Goal: Task Accomplishment & Management: Use online tool/utility

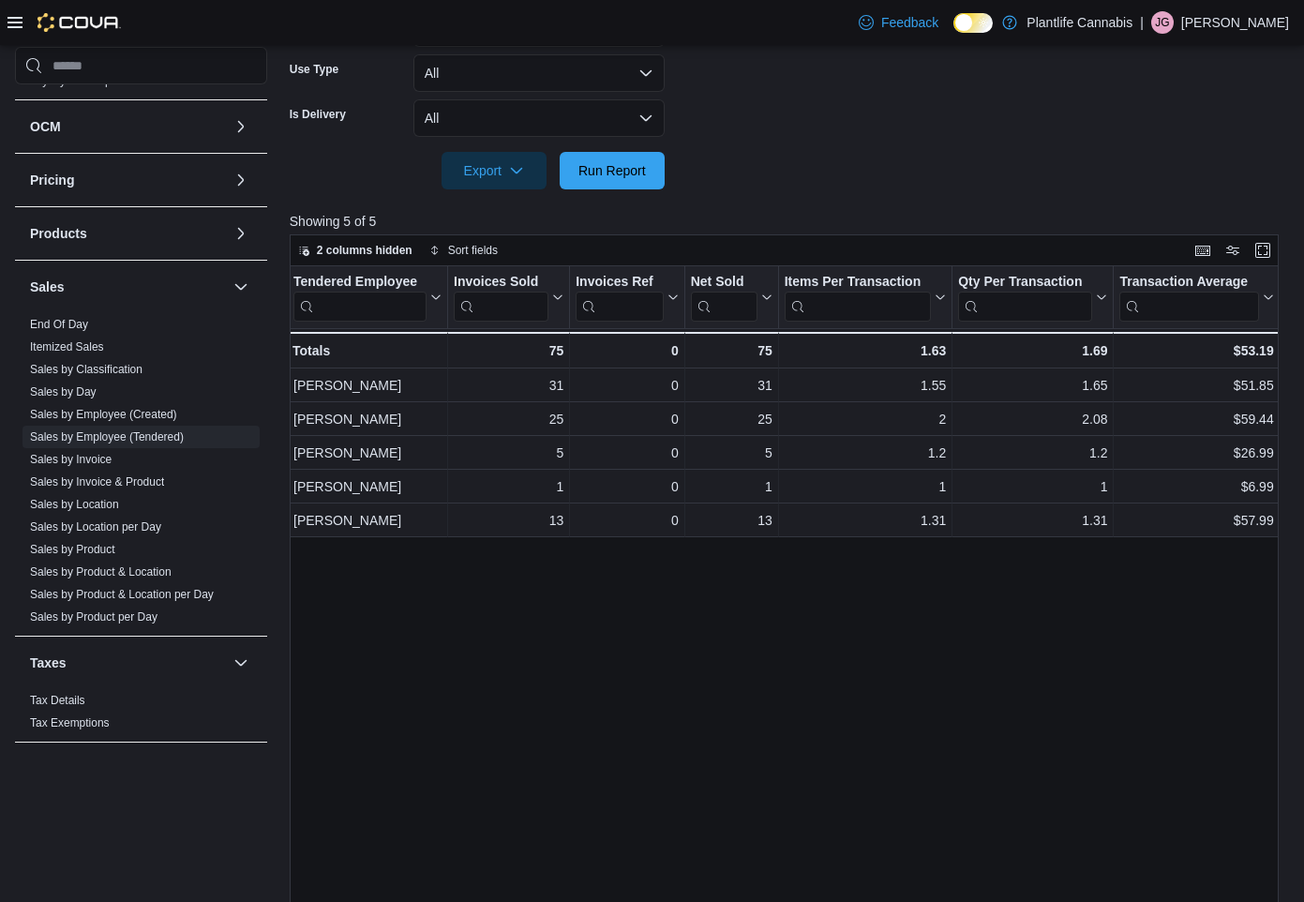
scroll to position [573, 0]
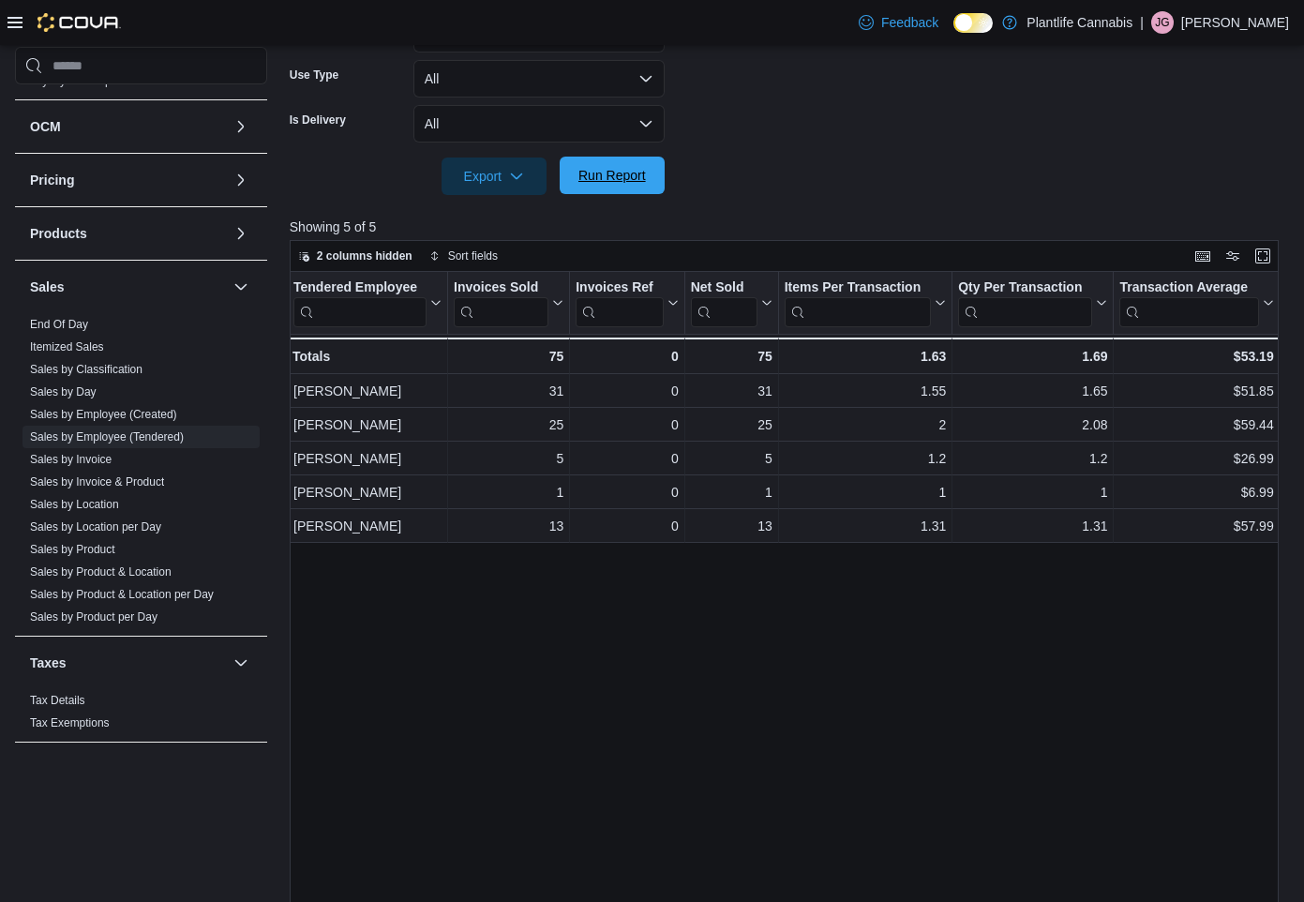
click at [610, 185] on span "Run Report" at bounding box center [612, 175] width 68 height 19
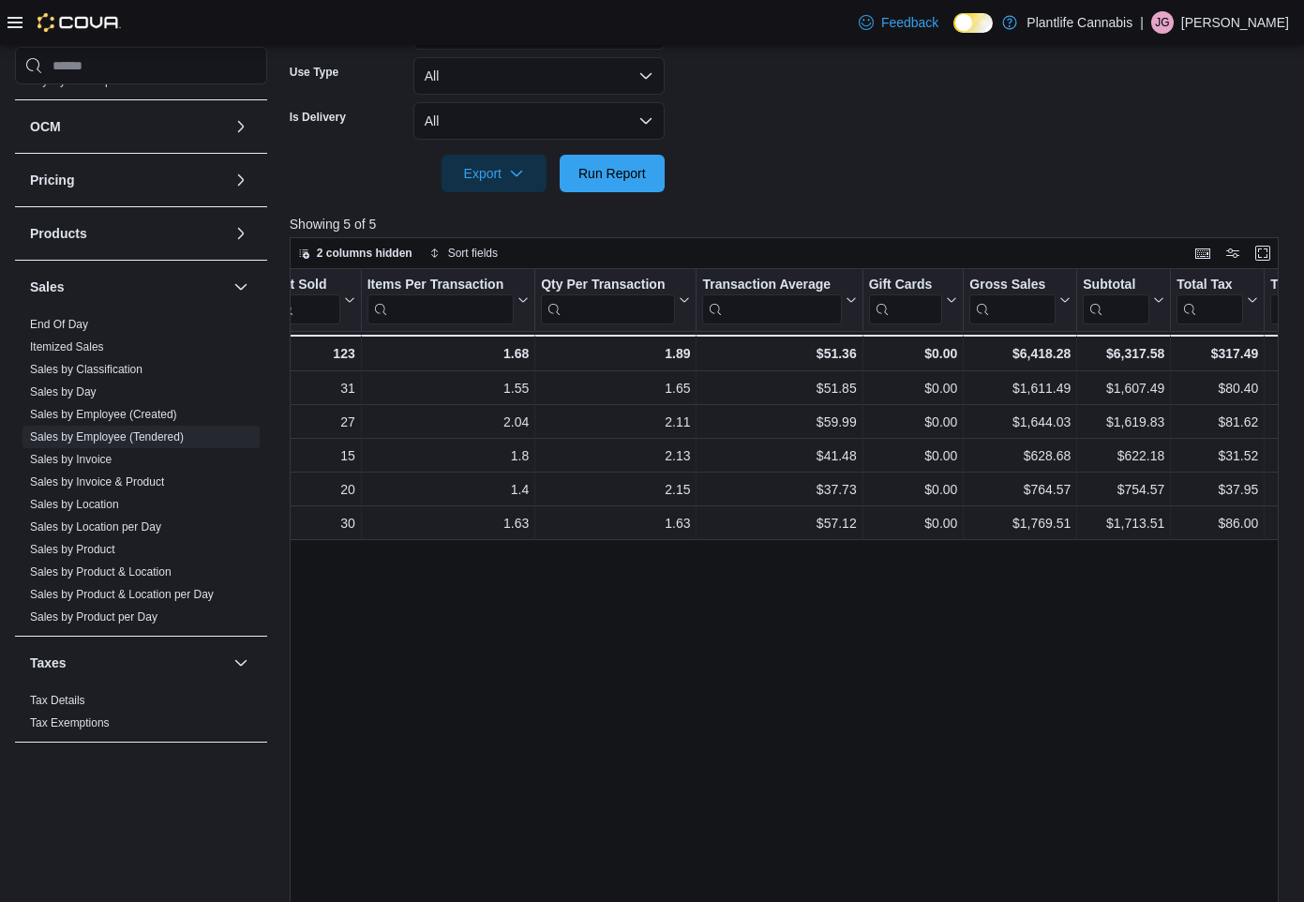
scroll to position [0, 440]
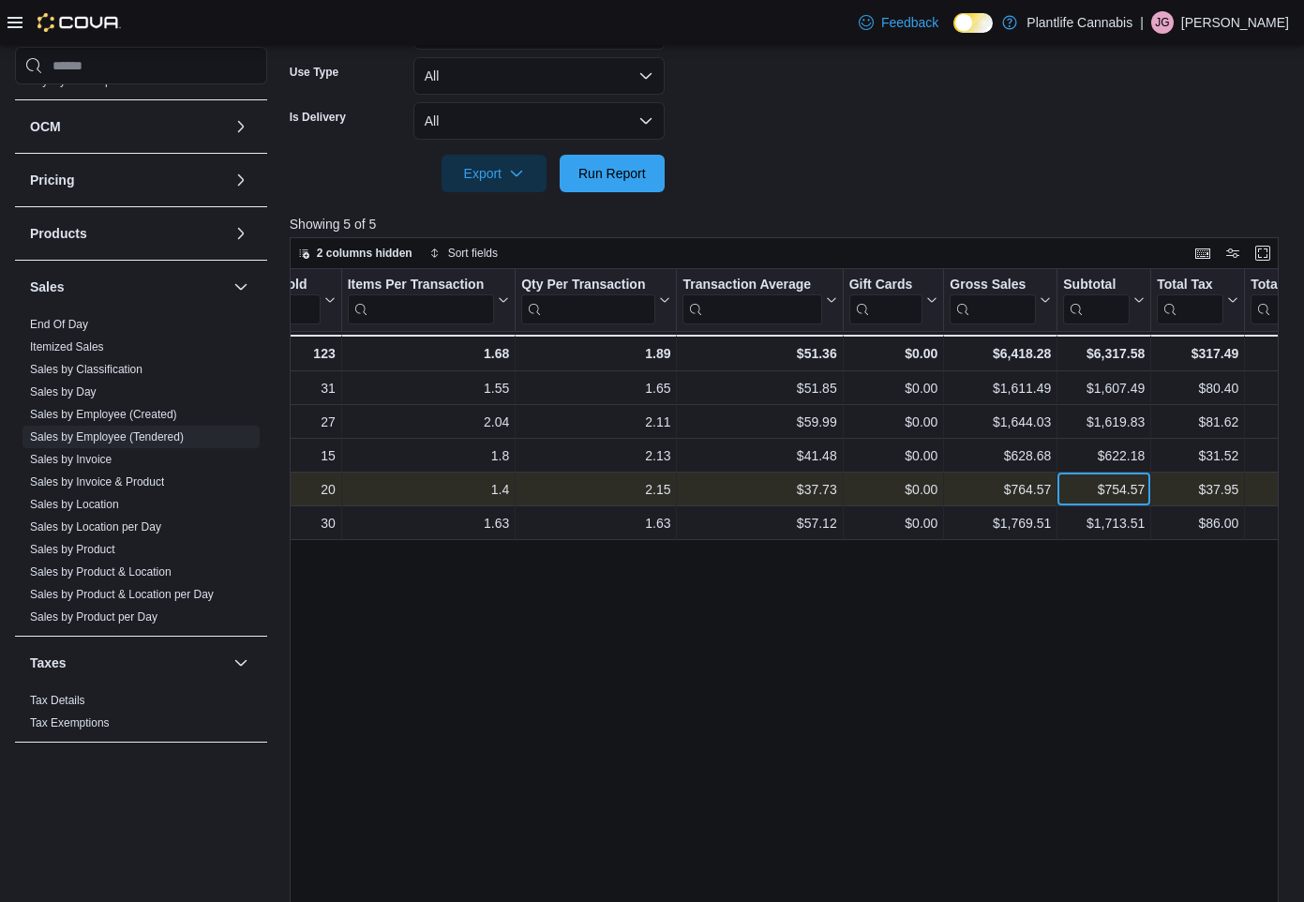
click at [1118, 495] on div "$754.57" at bounding box center [1104, 489] width 82 height 23
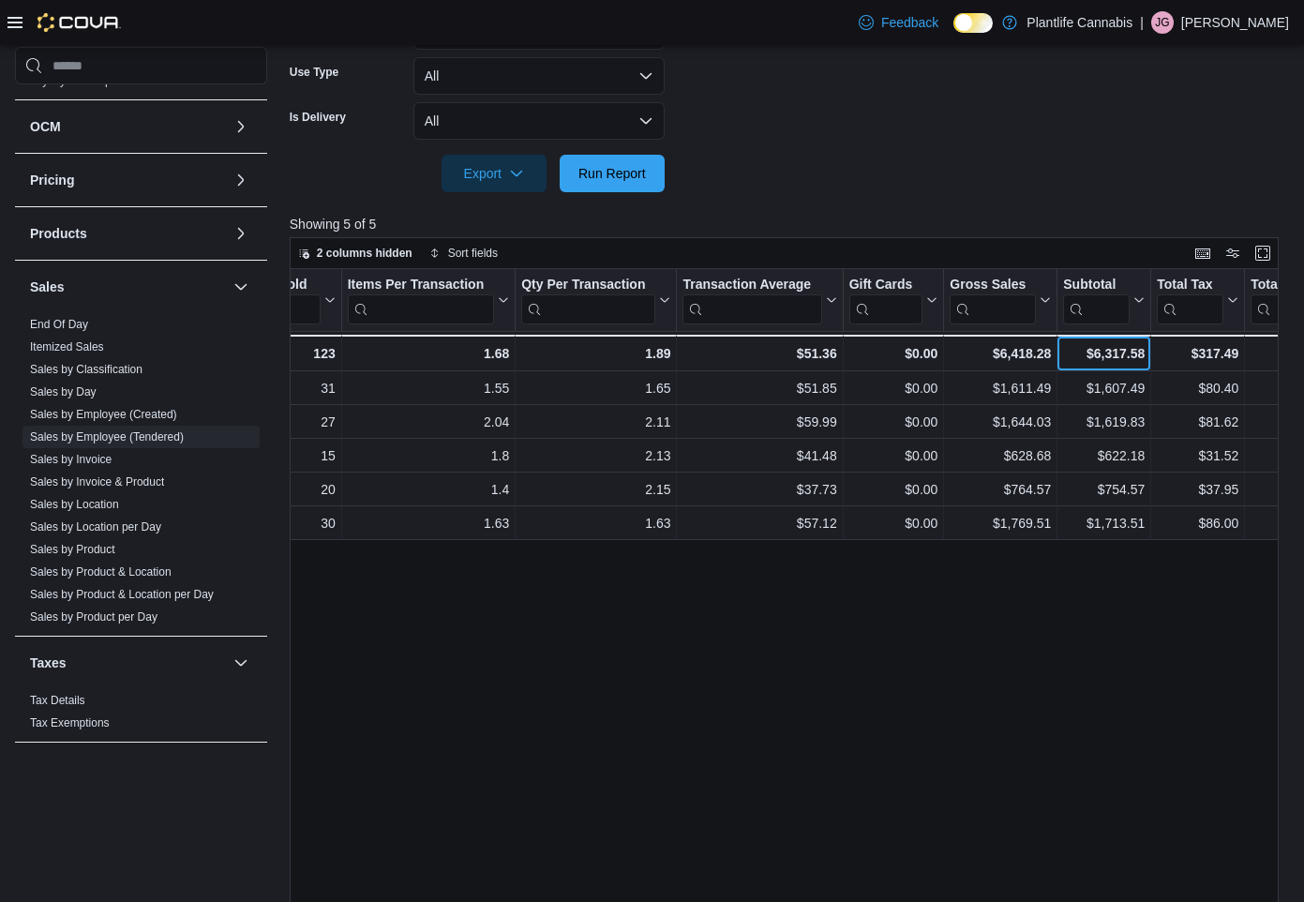
click at [1124, 355] on div "$6,317.58" at bounding box center [1104, 353] width 82 height 23
click at [595, 174] on span "Run Report" at bounding box center [612, 172] width 68 height 19
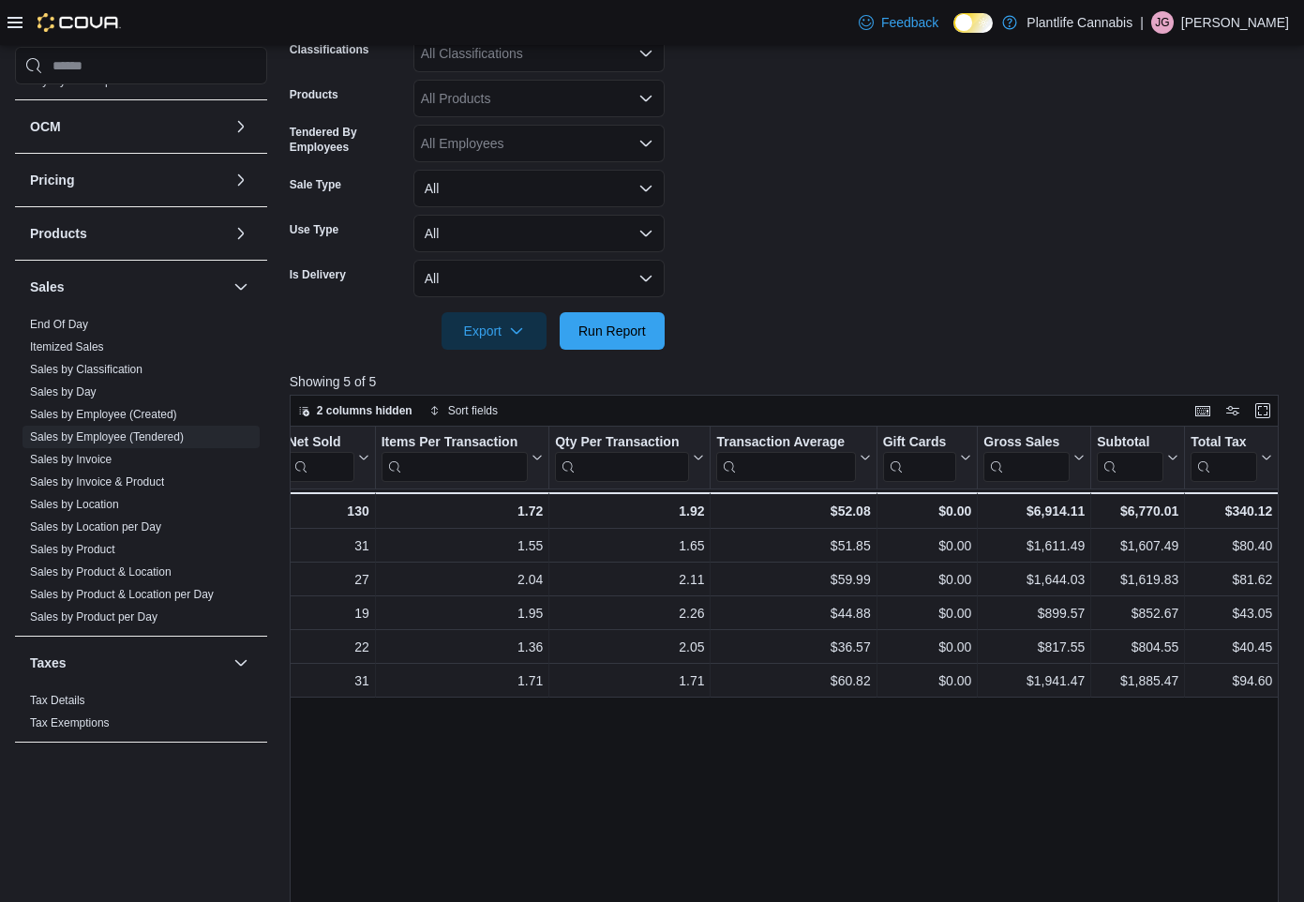
scroll to position [338, 0]
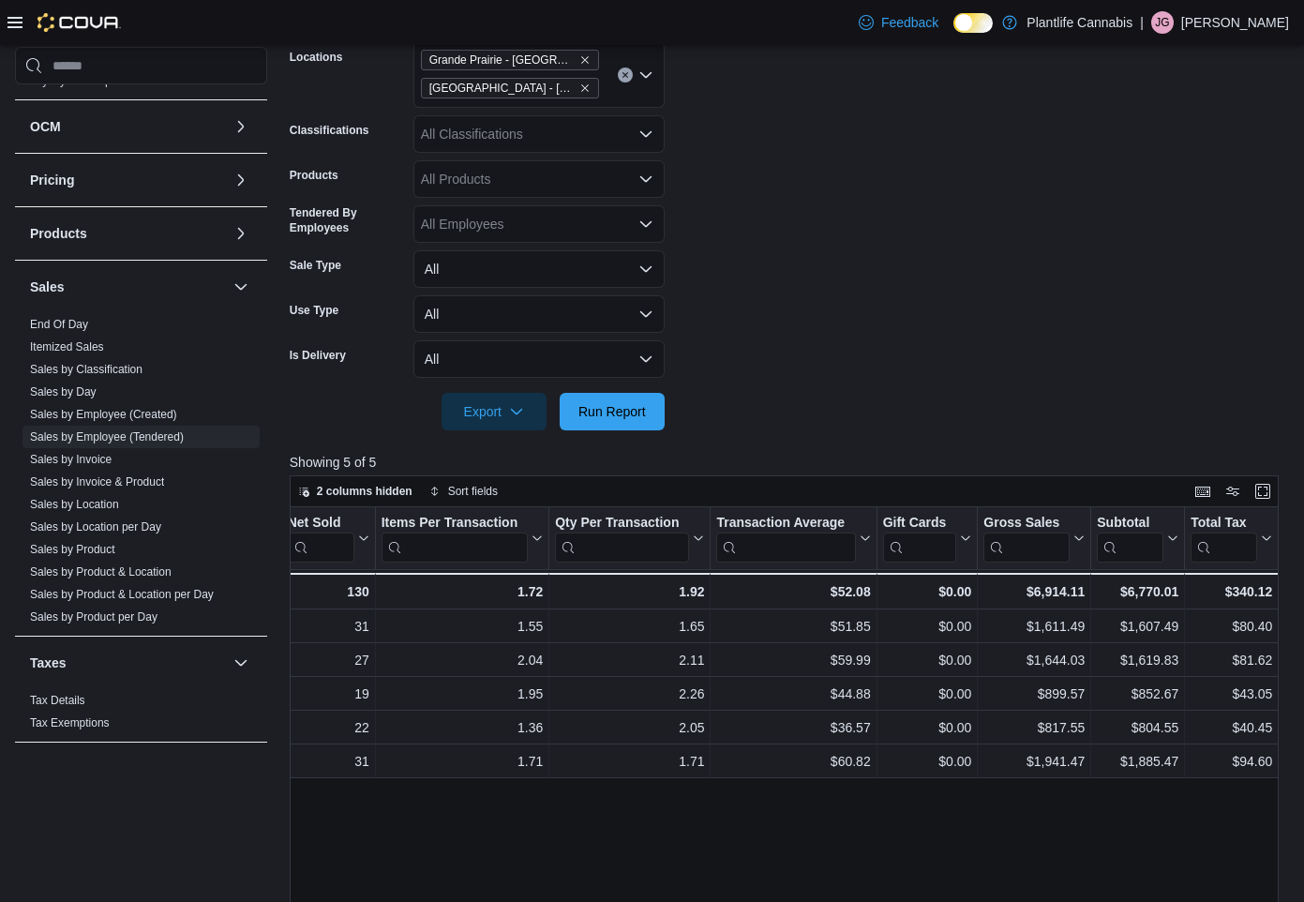
click at [468, 133] on div "All Classifications" at bounding box center [538, 134] width 251 height 38
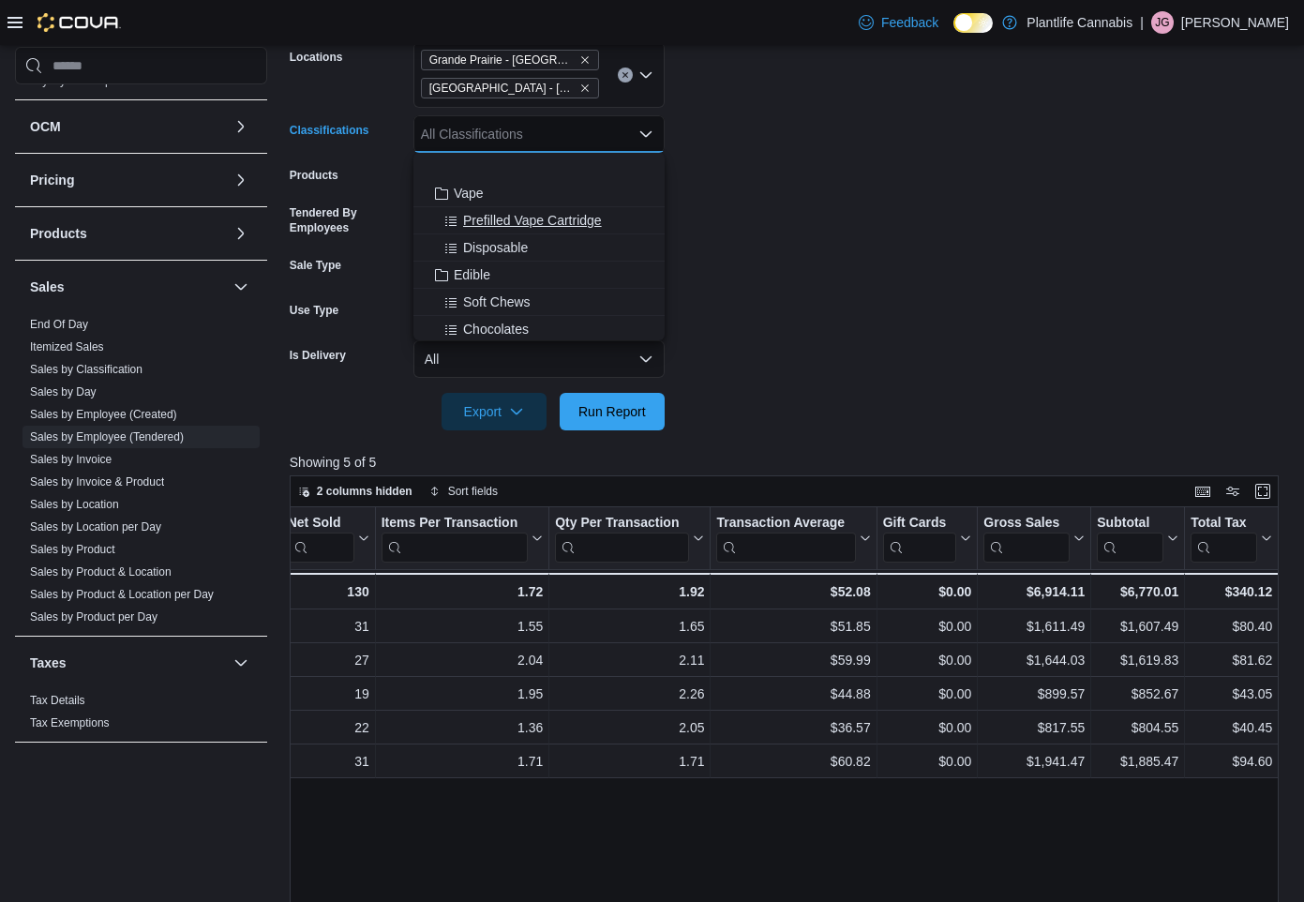
scroll to position [163, 0]
click at [475, 278] on span "Accessory Group" at bounding box center [504, 274] width 100 height 19
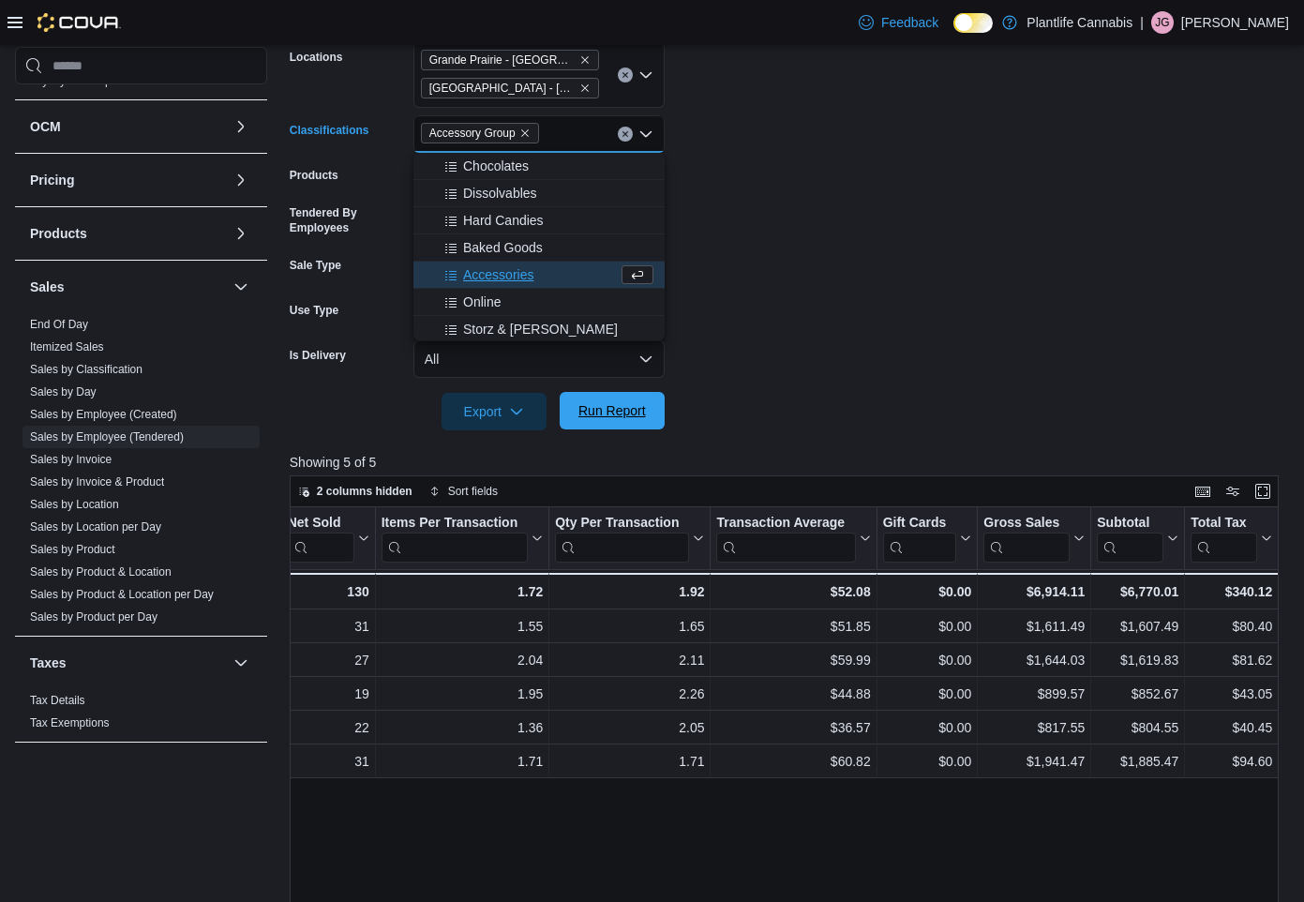
click at [623, 408] on span "Run Report" at bounding box center [612, 410] width 68 height 19
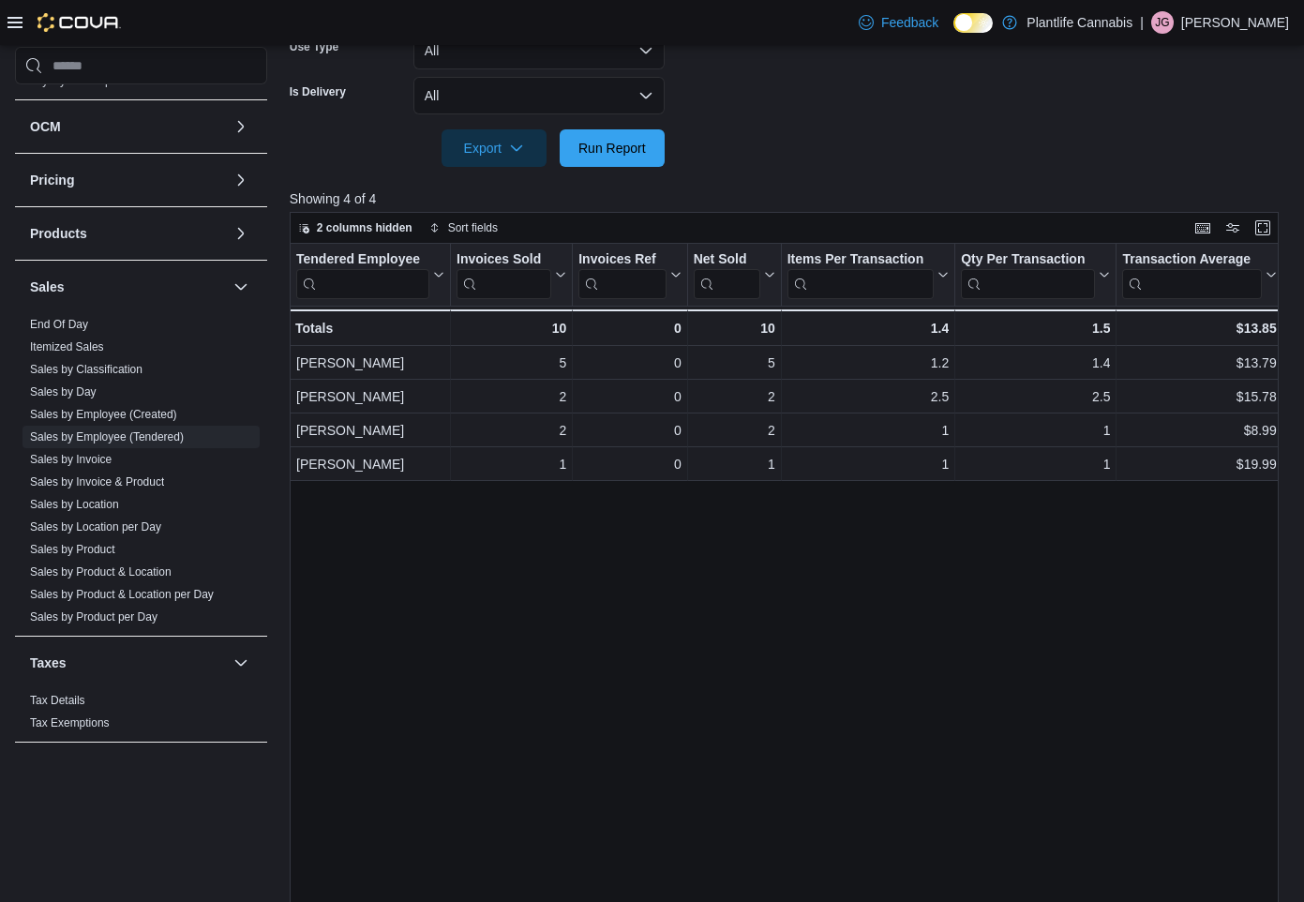
scroll to position [605, 0]
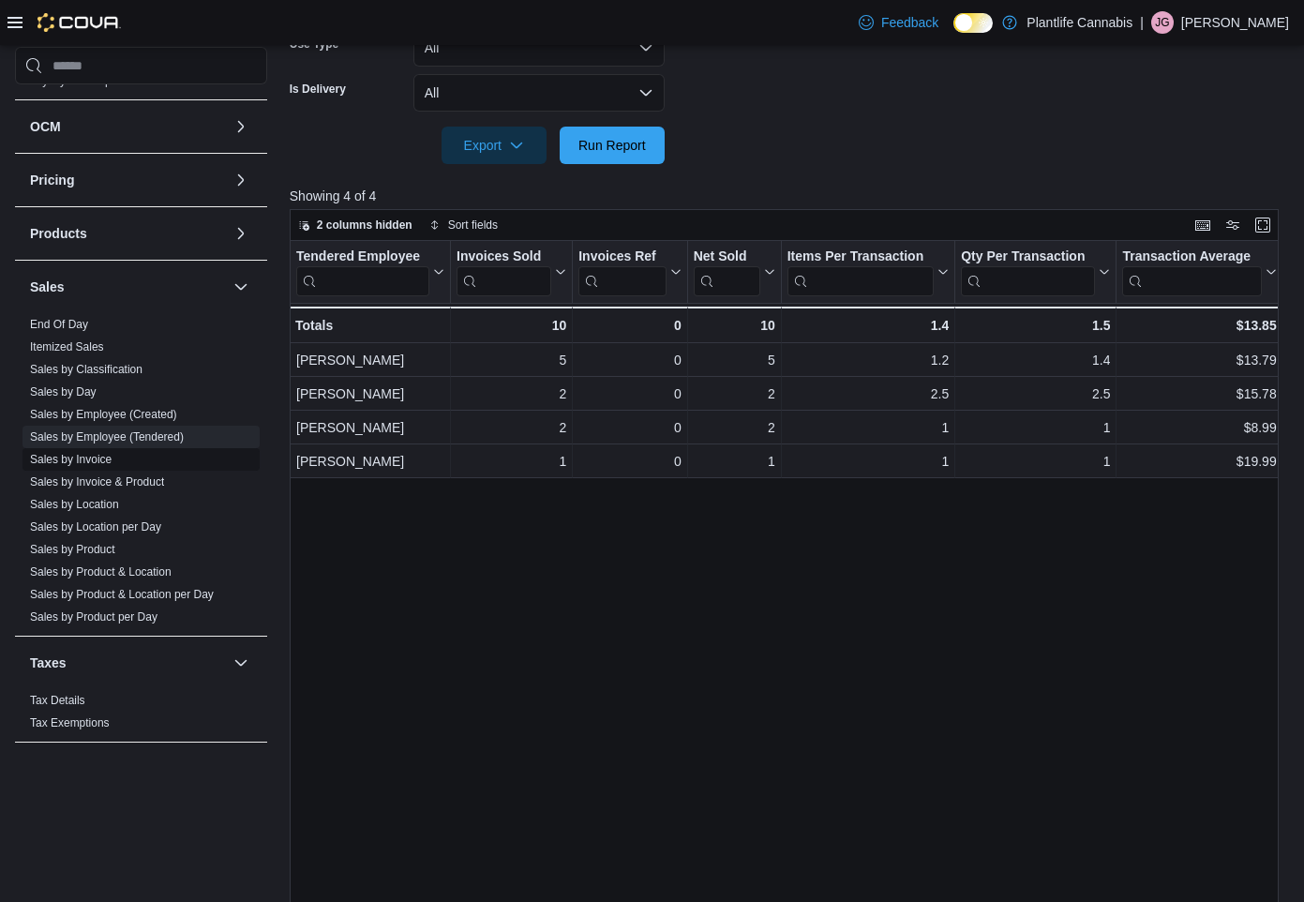
click at [38, 461] on link "Sales by Invoice" at bounding box center [71, 459] width 82 height 13
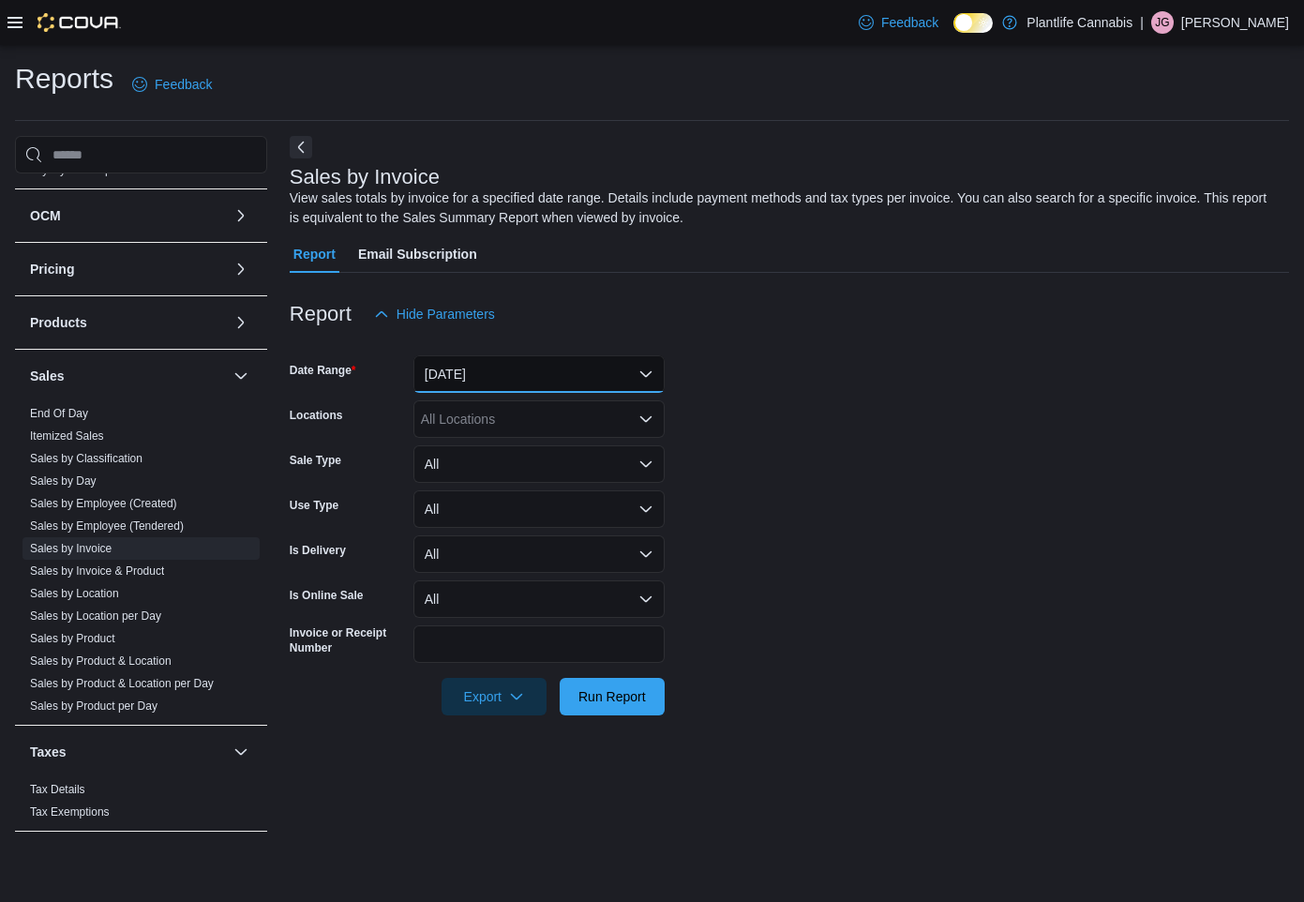
click at [478, 384] on button "[DATE]" at bounding box center [538, 374] width 251 height 38
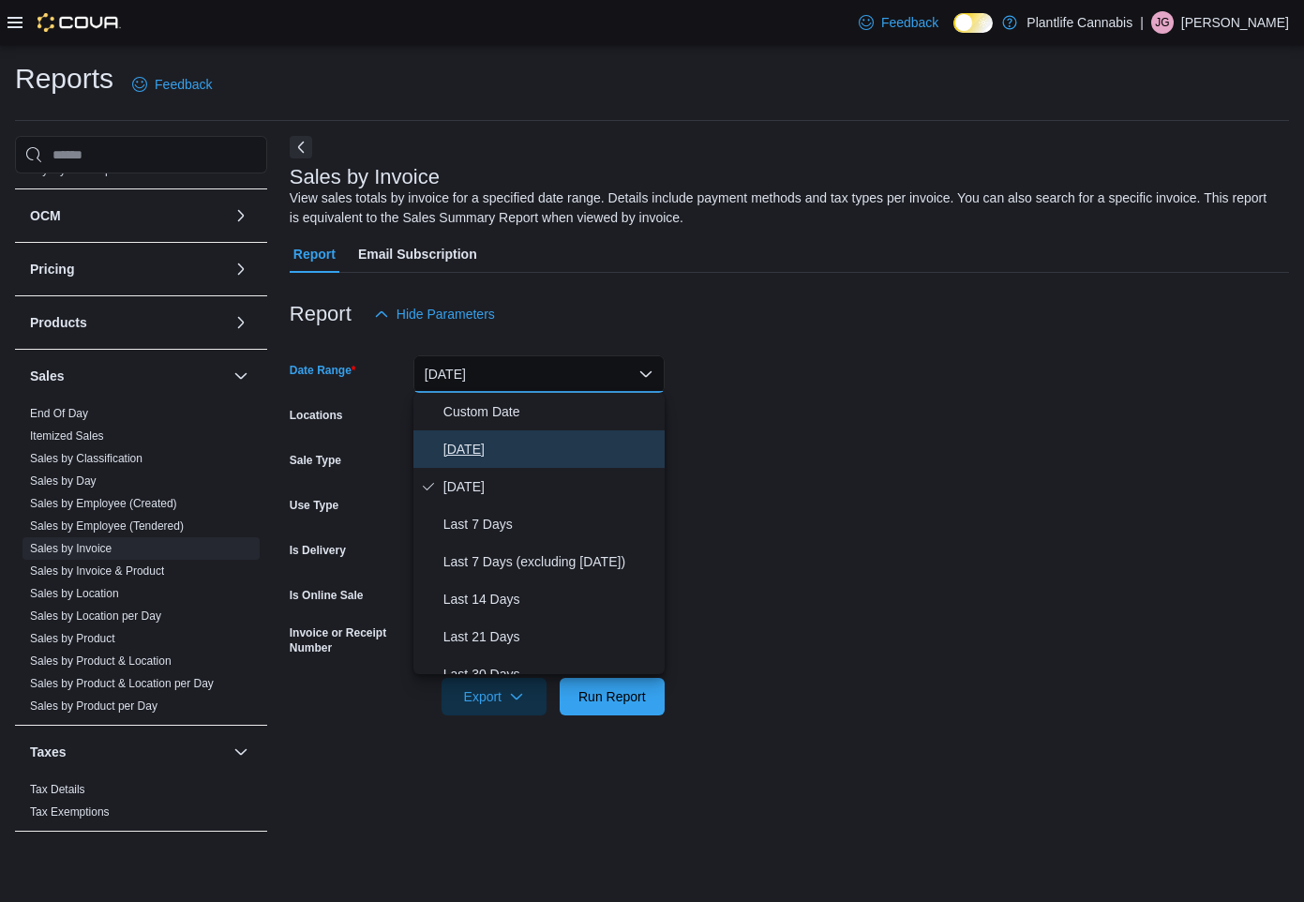
click at [465, 445] on span "[DATE]" at bounding box center [550, 449] width 214 height 23
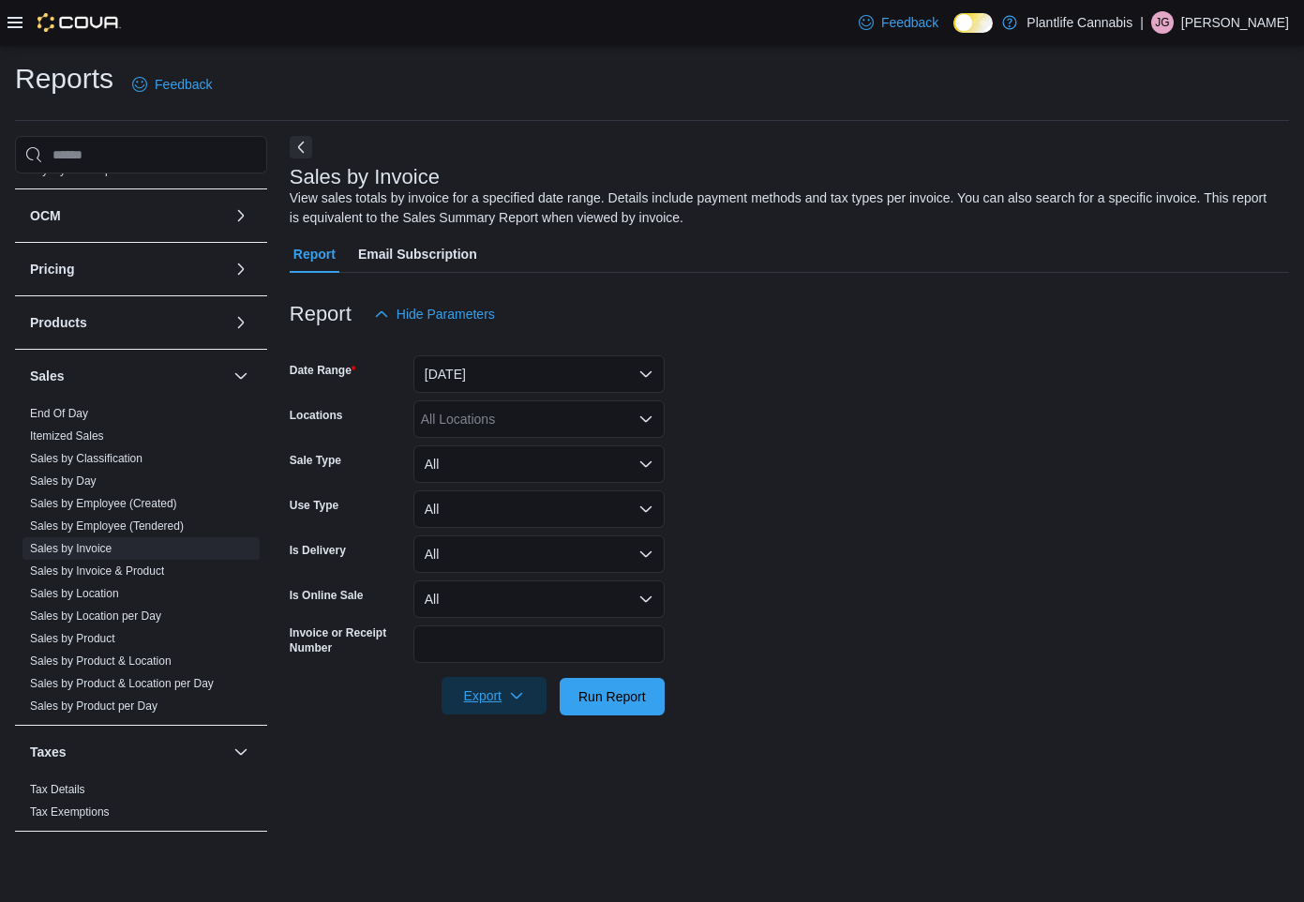
click at [497, 708] on span "Export" at bounding box center [494, 696] width 83 height 38
click at [484, 745] on button "Export to Excel" at bounding box center [495, 734] width 107 height 38
click at [837, 484] on form "Date Range [DATE] Locations All Locations Sale Type All Use Type All Is Deliver…" at bounding box center [789, 524] width 999 height 383
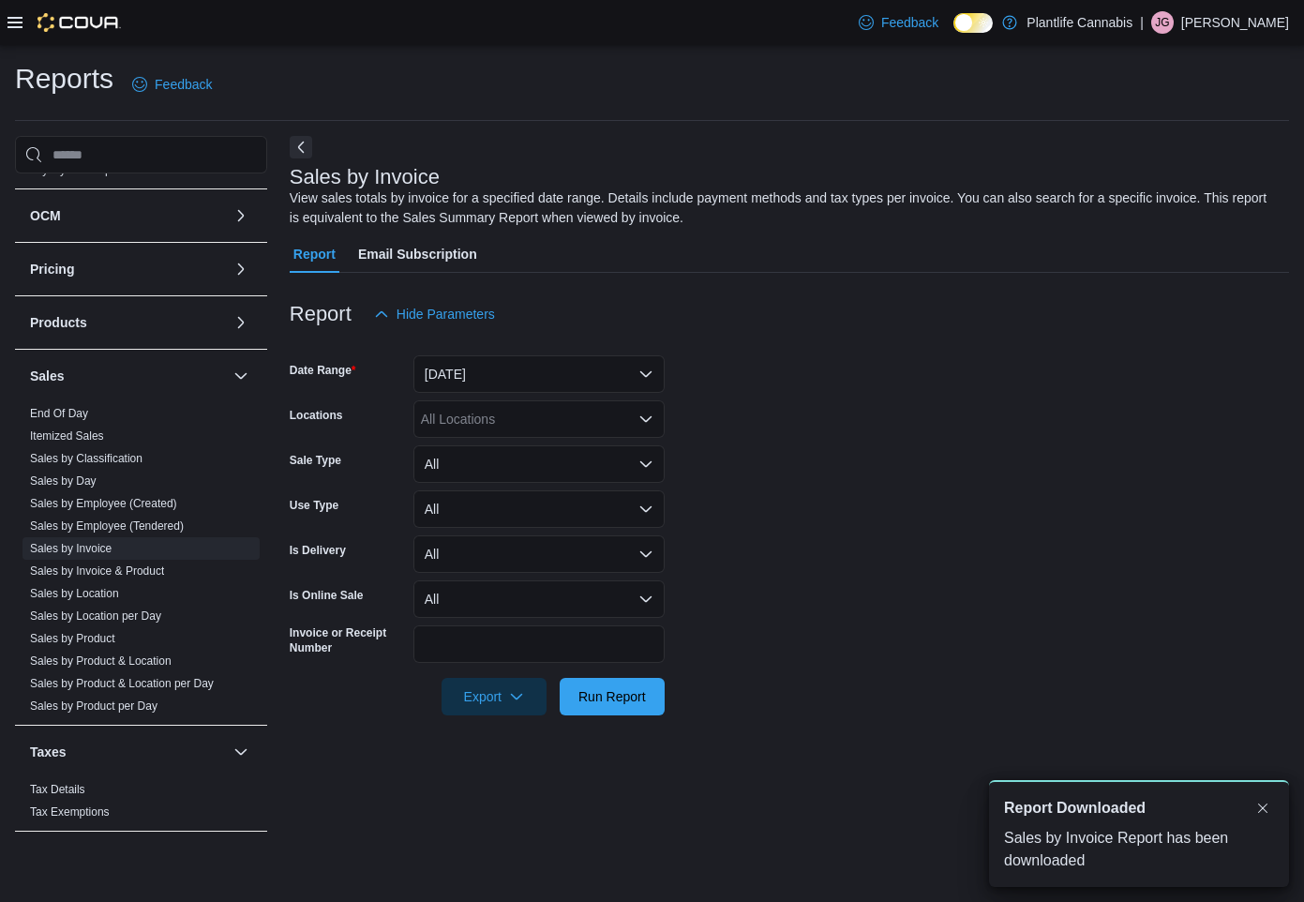
click at [449, 413] on div "All Locations" at bounding box center [538, 419] width 251 height 38
type input "****"
click at [578, 451] on span "Grande Prairie - [GEOGRAPHIC_DATA]" at bounding box center [579, 451] width 233 height 19
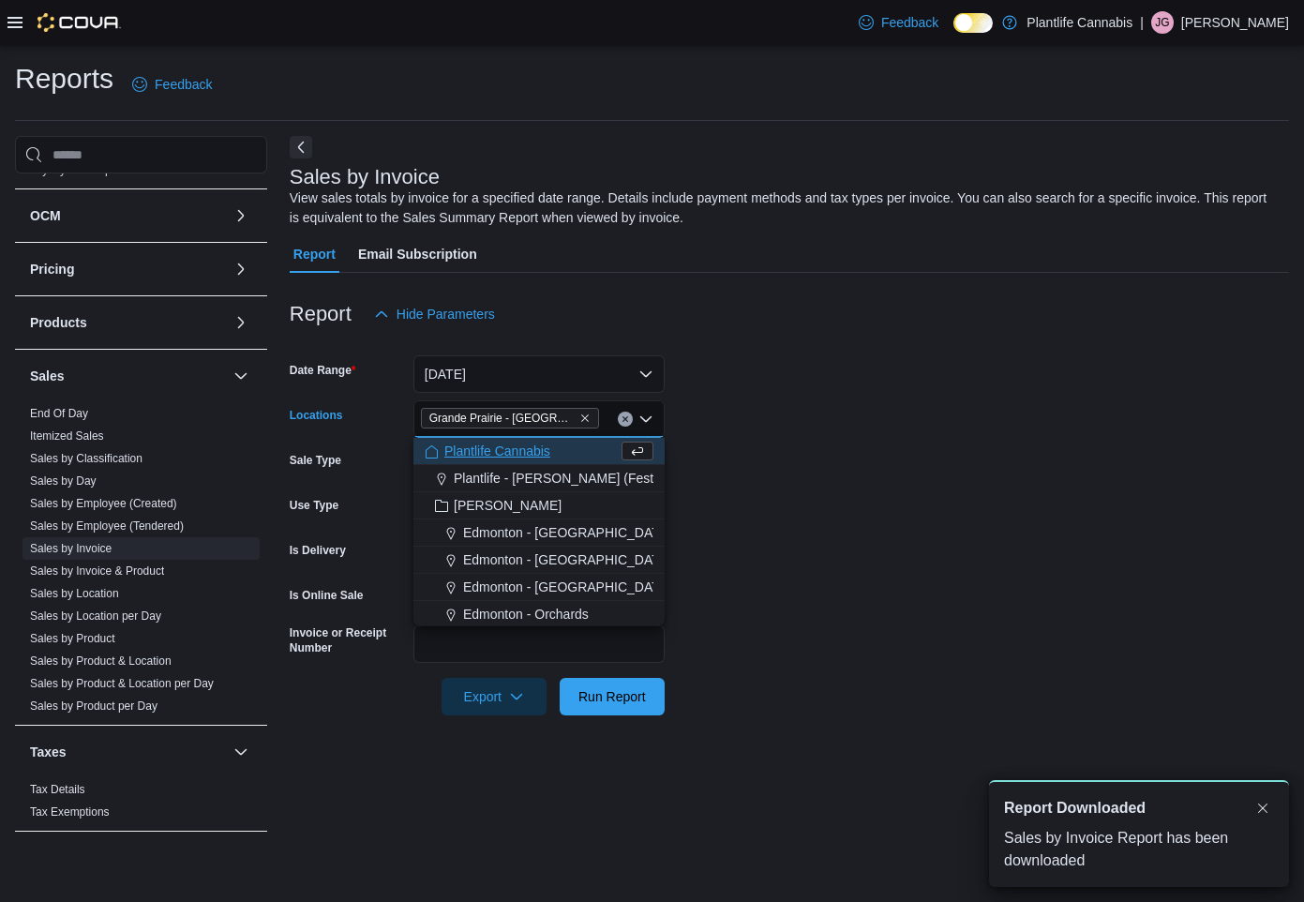
click at [880, 440] on form "Date Range [DATE] Locations [GEOGRAPHIC_DATA] - [GEOGRAPHIC_DATA] Combo box. Se…" at bounding box center [789, 524] width 999 height 383
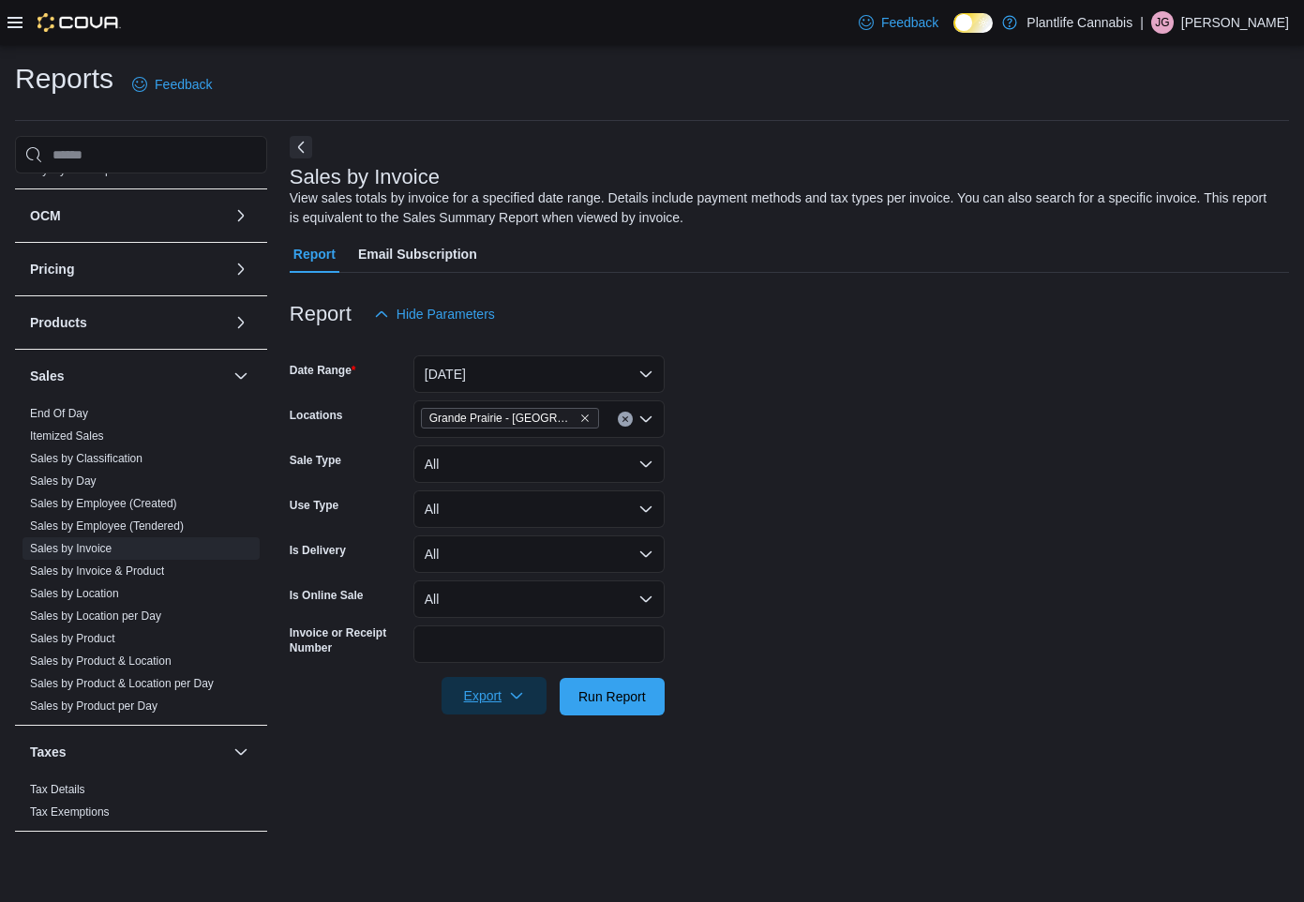
click at [522, 698] on icon "button" at bounding box center [516, 695] width 15 height 15
click at [501, 727] on span "Export to Excel" at bounding box center [495, 734] width 84 height 15
